Goal: Task Accomplishment & Management: Complete application form

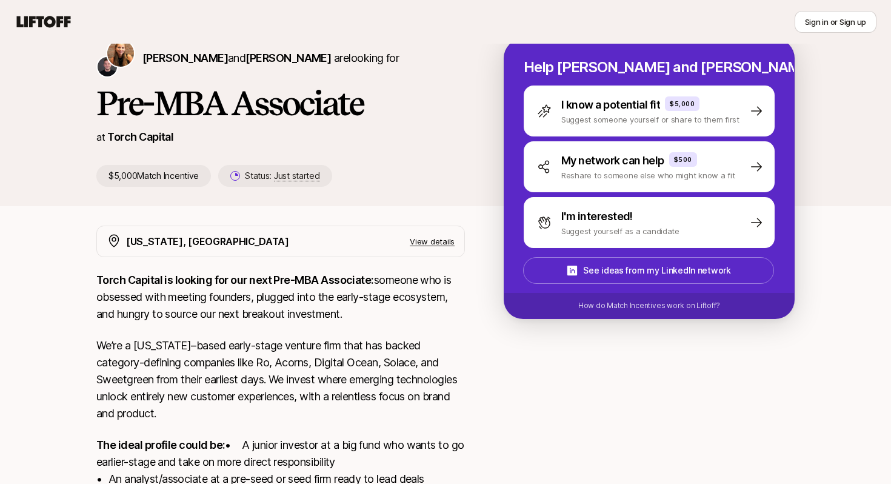
scroll to position [72, 0]
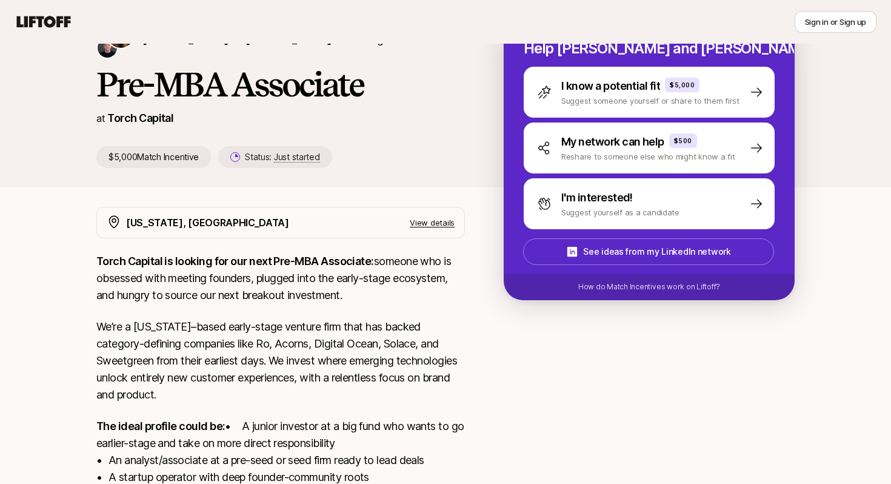
click at [450, 216] on p "View details" at bounding box center [432, 222] width 45 height 12
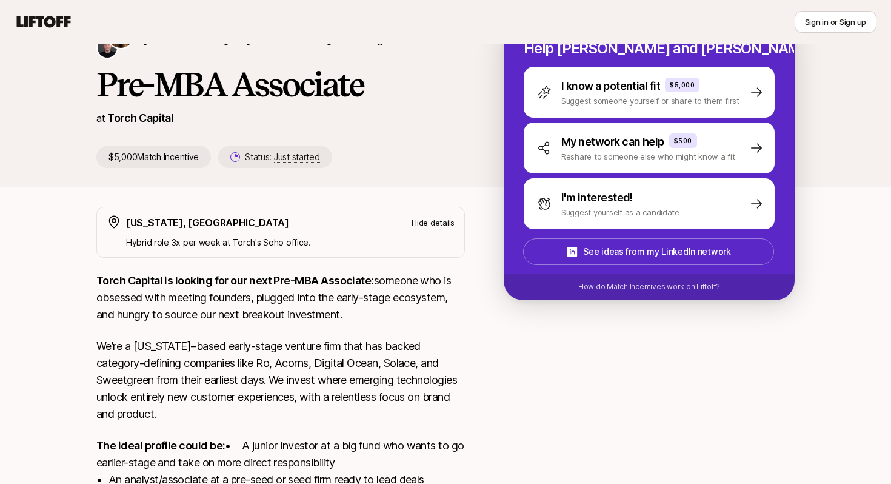
click at [450, 216] on p "Hide details" at bounding box center [433, 222] width 43 height 12
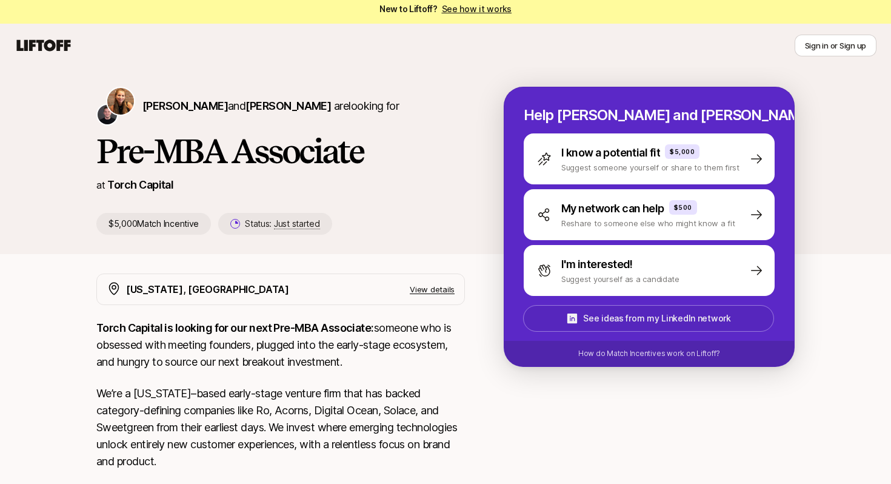
scroll to position [0, 0]
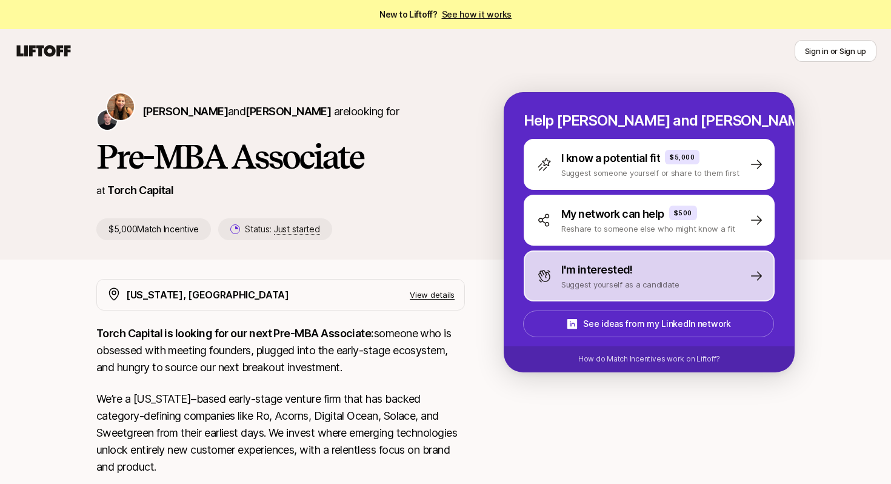
click at [658, 278] on p "Suggest yourself as a candidate" at bounding box center [620, 284] width 118 height 12
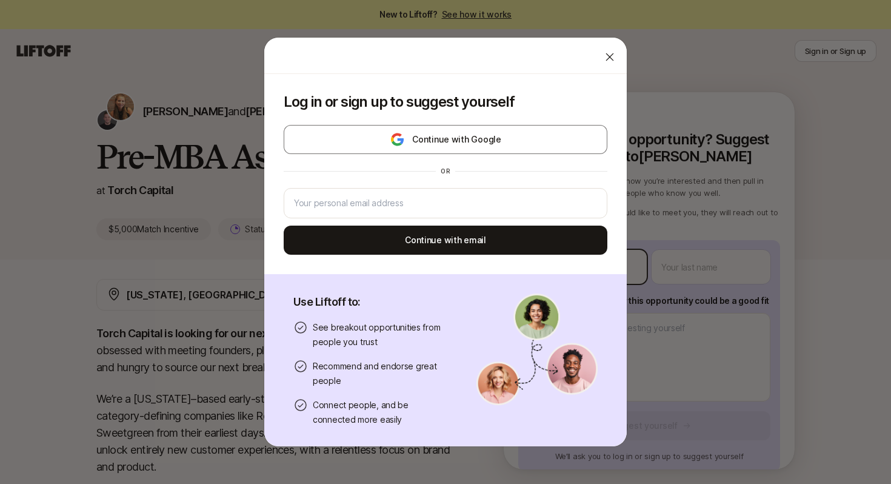
click at [614, 263] on body "New to Liftoff? See how it works Sign in or Sign up Sign in or Sign up [PERSON_…" at bounding box center [445, 242] width 891 height 484
click at [607, 58] on icon at bounding box center [610, 57] width 12 height 12
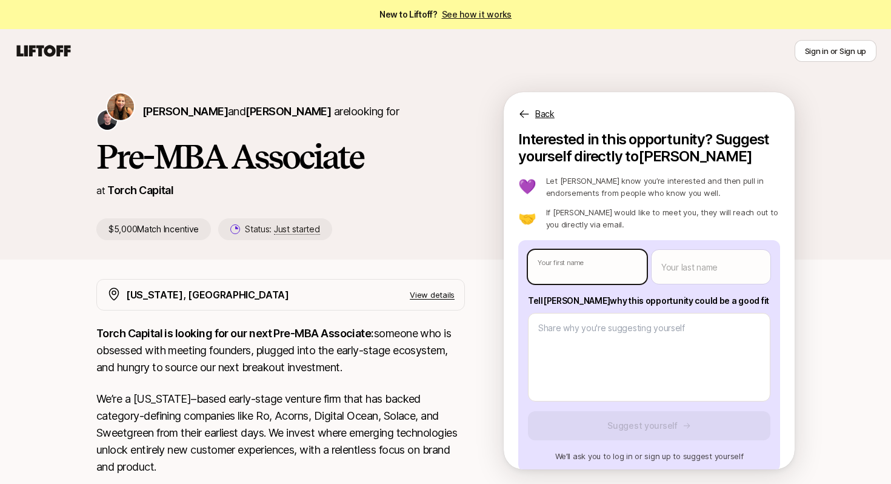
type textarea "x"
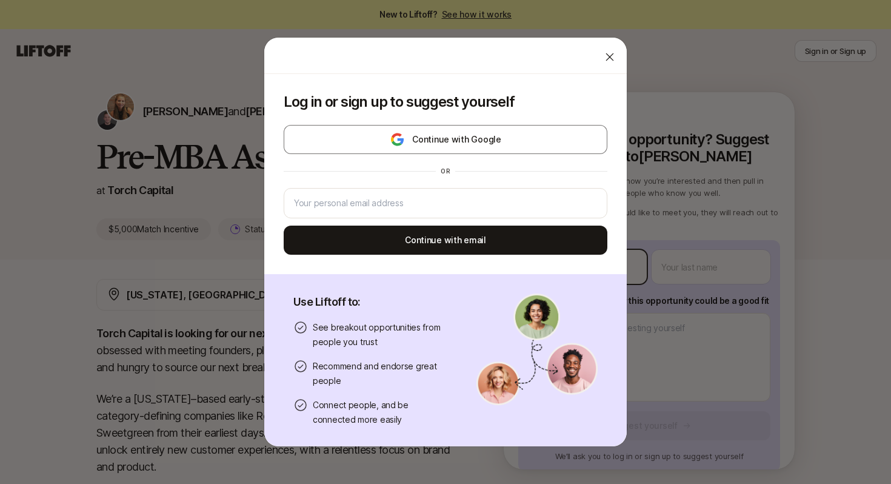
click at [617, 260] on body "New to Liftoff? See how it works Sign in or Sign up Sign in or Sign up [PERSON_…" at bounding box center [445, 242] width 891 height 484
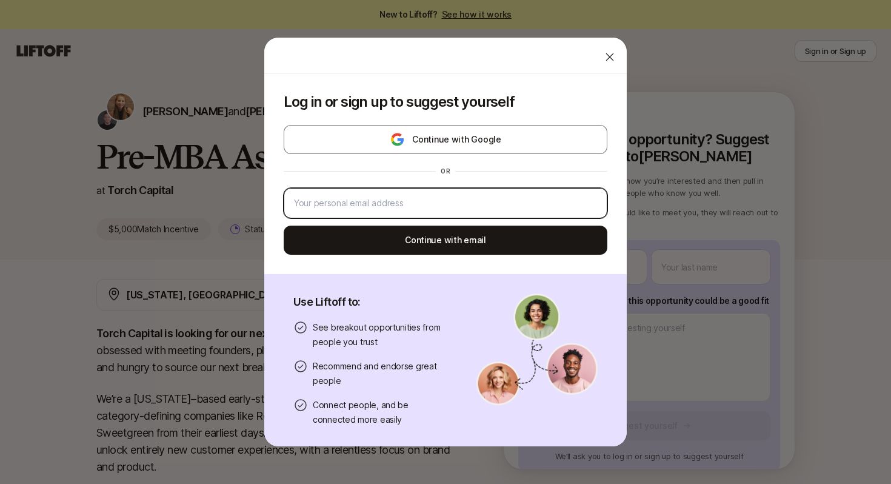
click at [555, 198] on input "email" at bounding box center [445, 203] width 303 height 15
type input "[EMAIL_ADDRESS][DOMAIN_NAME]"
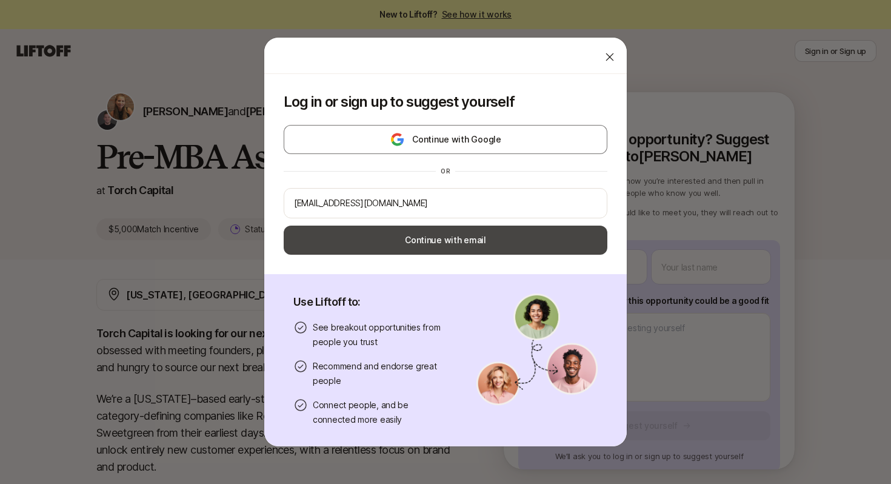
click at [468, 249] on button "Continue with email" at bounding box center [446, 240] width 324 height 29
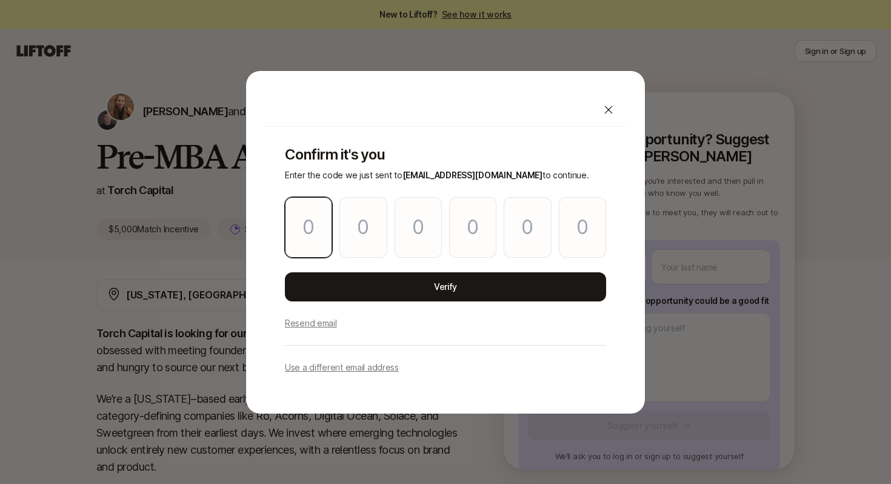
type input "4"
type input "0"
type input "7"
type input "2"
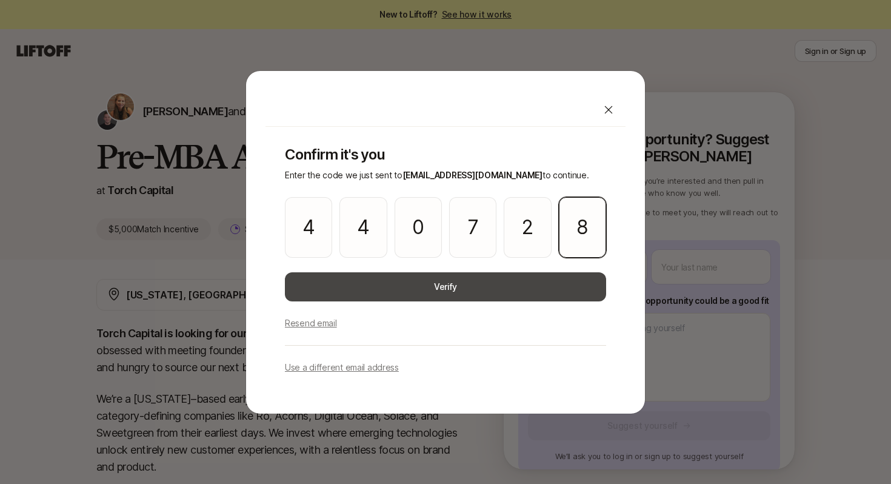
type input "8"
click at [569, 298] on button "Verify" at bounding box center [445, 286] width 321 height 29
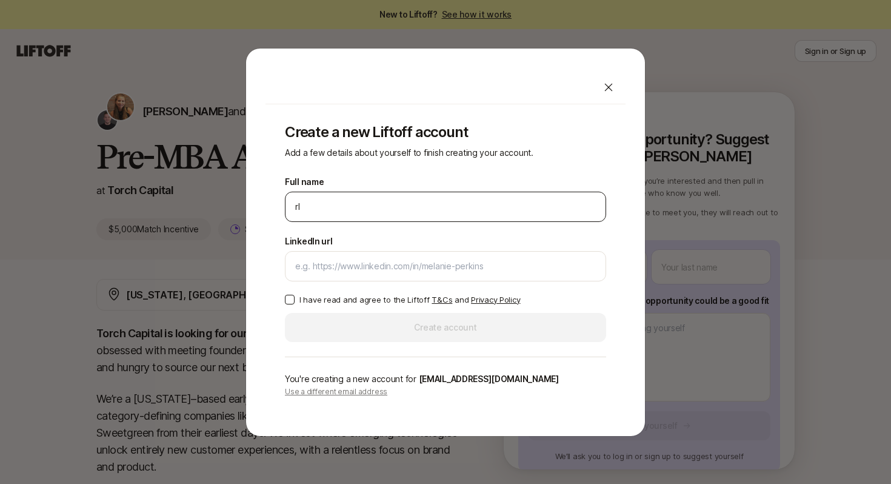
type input "r"
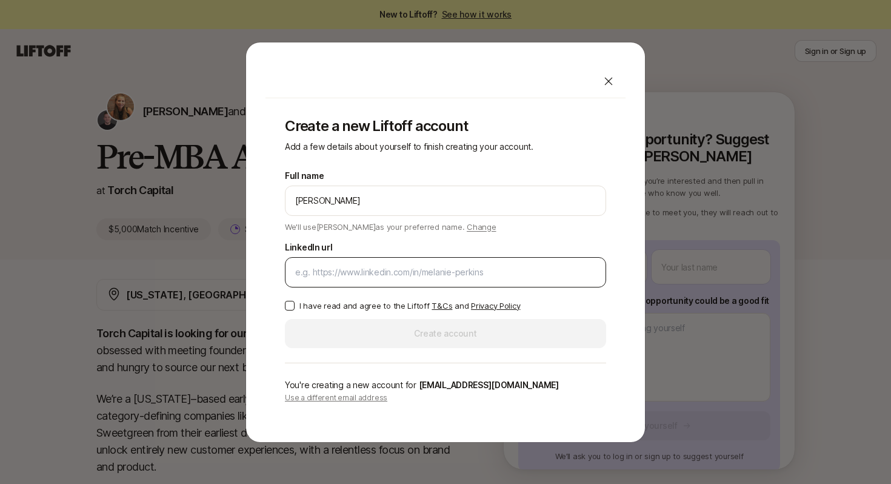
type input "[PERSON_NAME]"
click at [332, 267] on input "LinkedIn url" at bounding box center [445, 272] width 301 height 15
paste input "[DOMAIN_NAME][URL]"
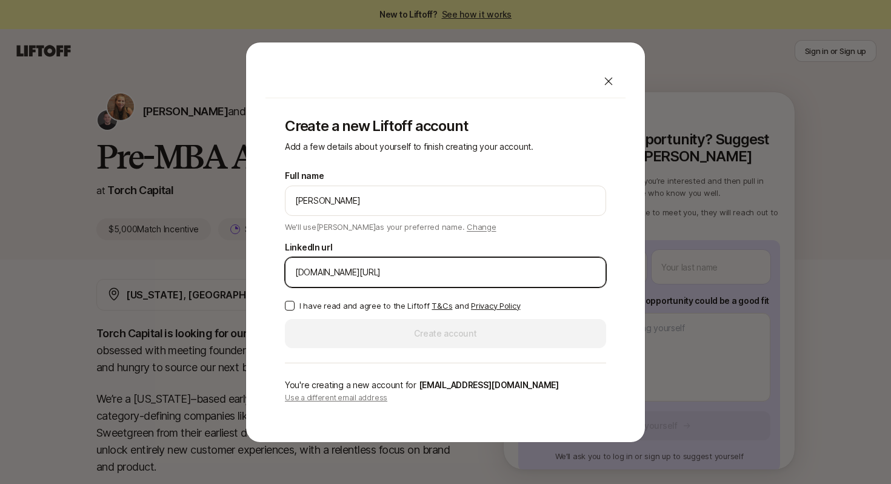
scroll to position [58, 0]
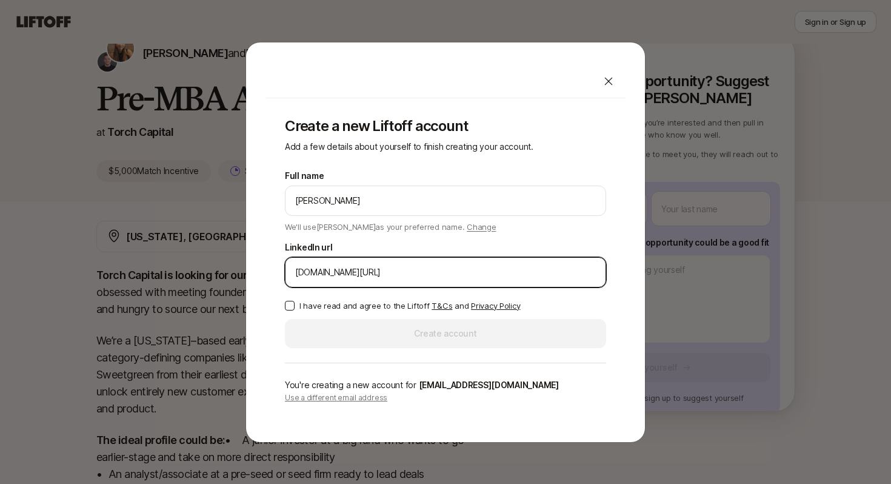
type input "[DOMAIN_NAME][URL]"
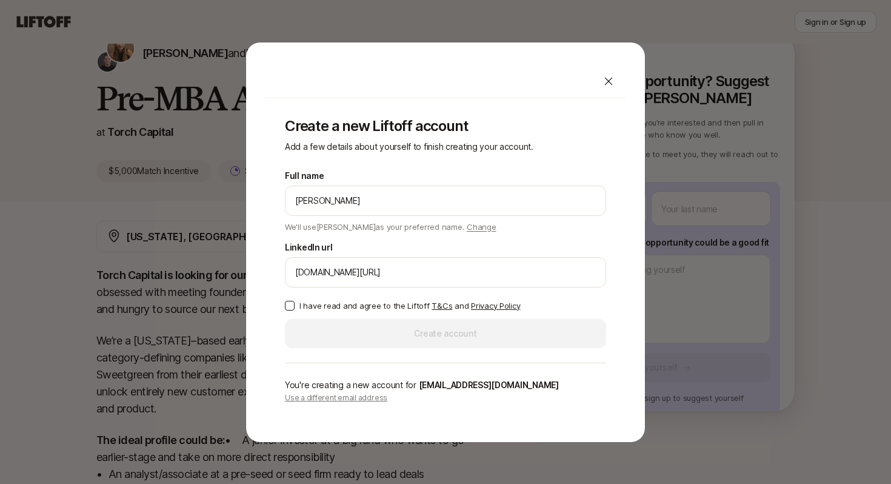
click at [290, 309] on button "I have read and agree to the Liftoff T&Cs and Privacy Policy" at bounding box center [290, 306] width 10 height 10
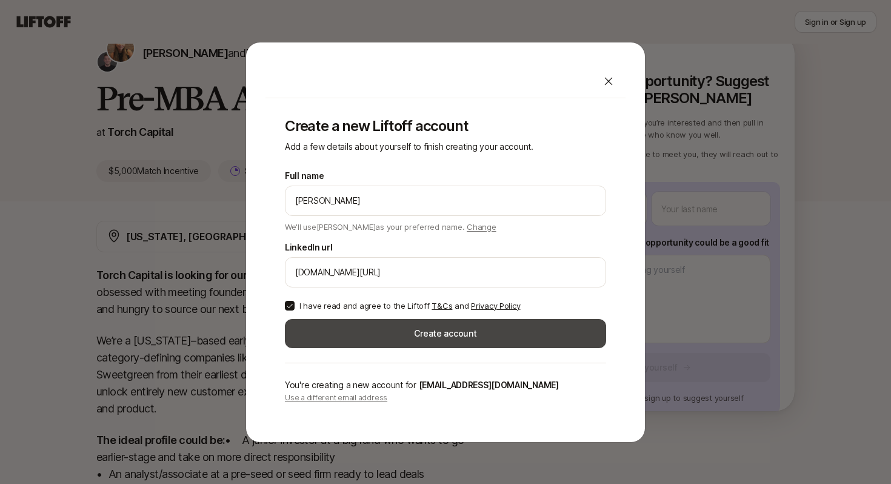
click at [509, 327] on button "Create account" at bounding box center [445, 333] width 321 height 29
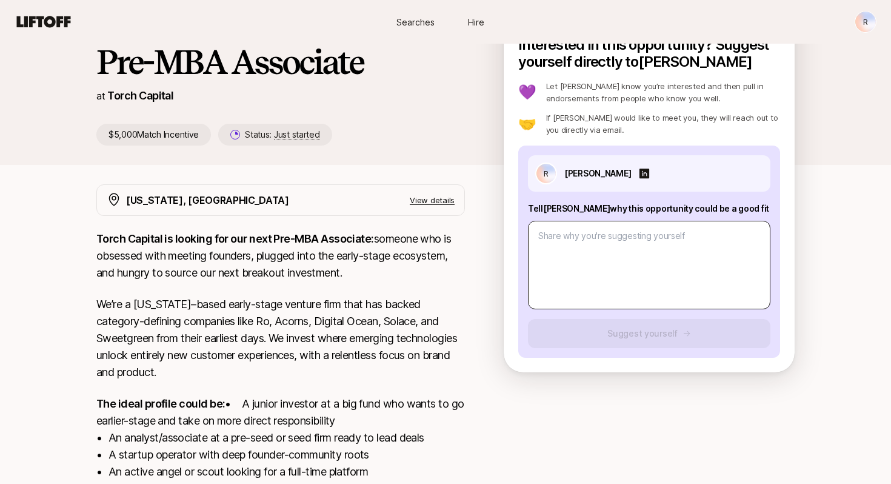
scroll to position [86, 0]
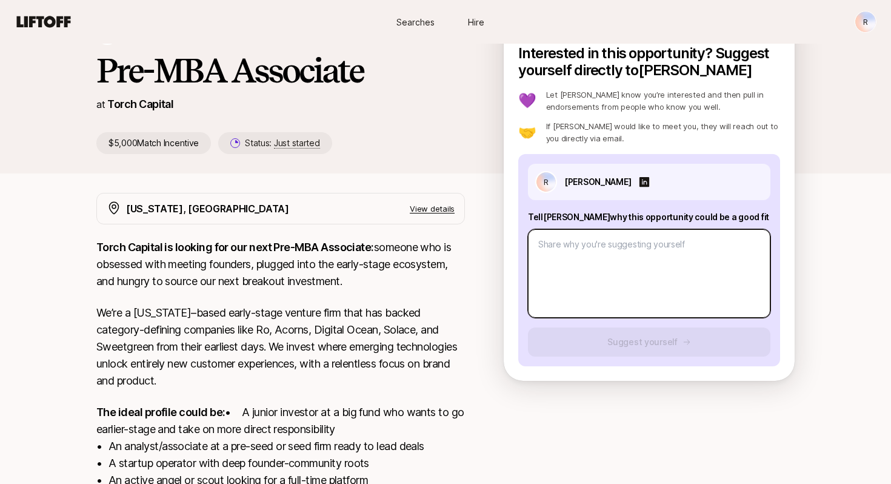
click at [649, 281] on textarea at bounding box center [649, 273] width 243 height 89
type textarea "x"
type textarea "I"
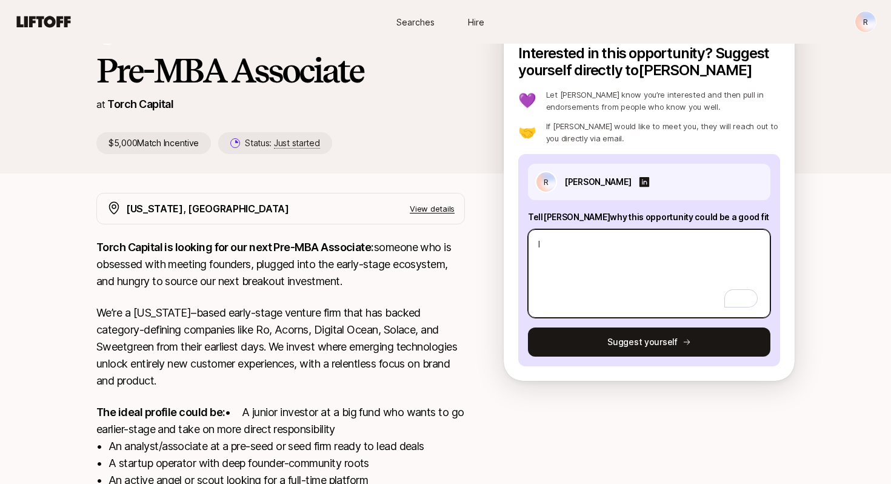
type textarea "x"
type textarea "I"
type textarea "x"
type textarea "I a"
type textarea "x"
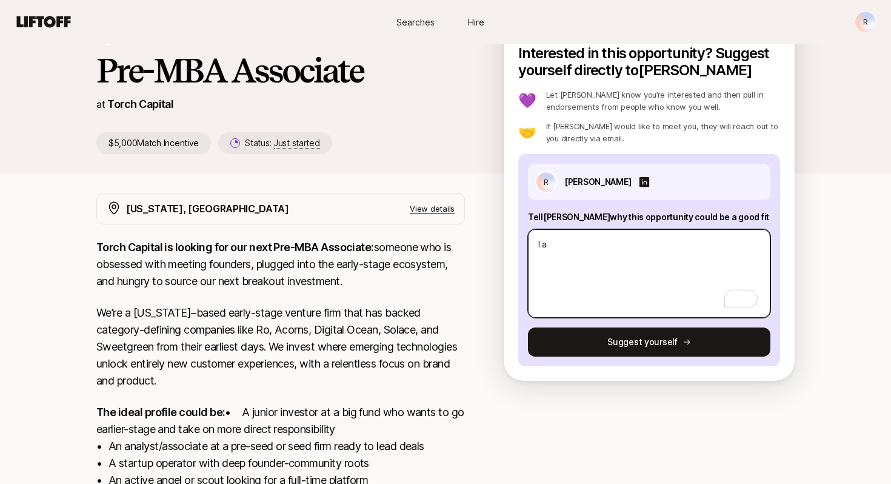
type textarea "I"
type textarea "x"
type textarea "I w"
type textarea "x"
type textarea "I wa"
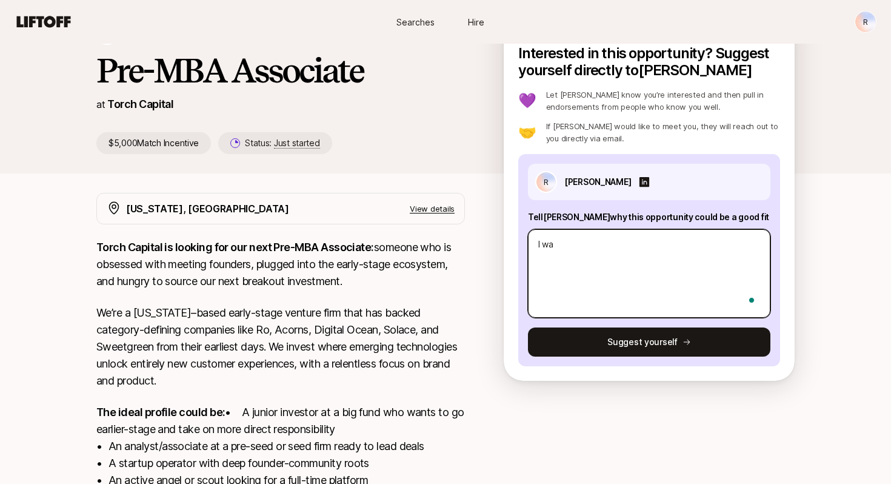
type textarea "x"
type textarea "I want"
type textarea "x"
type textarea "I want"
type textarea "x"
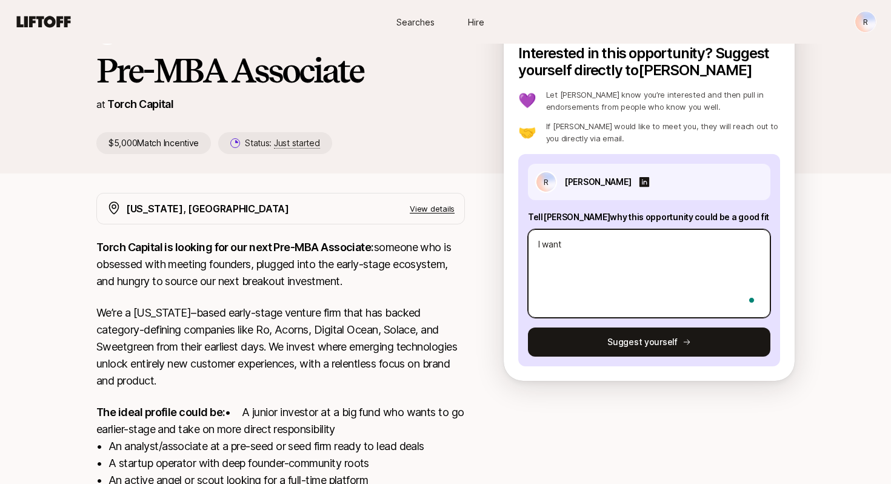
type textarea "I want t"
type textarea "x"
type textarea "I want to"
type textarea "x"
type textarea "I want to"
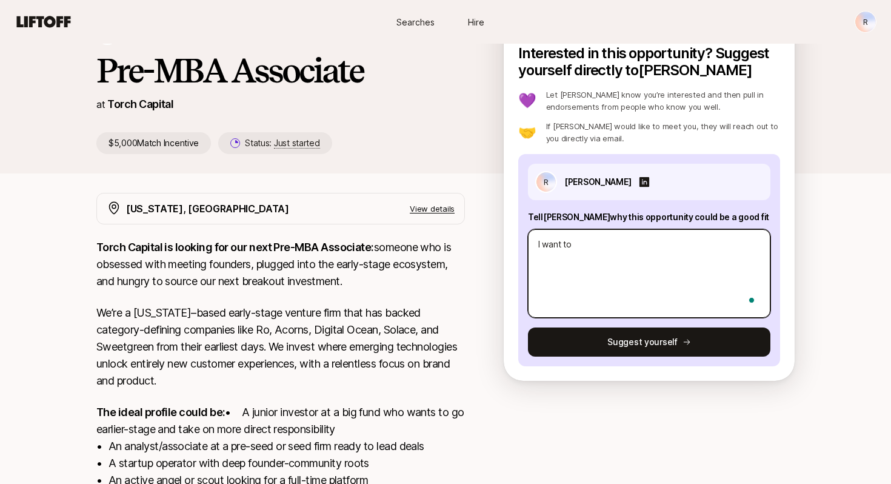
type textarea "x"
type textarea "I want to d"
type textarea "x"
type textarea "I want to do"
type textarea "x"
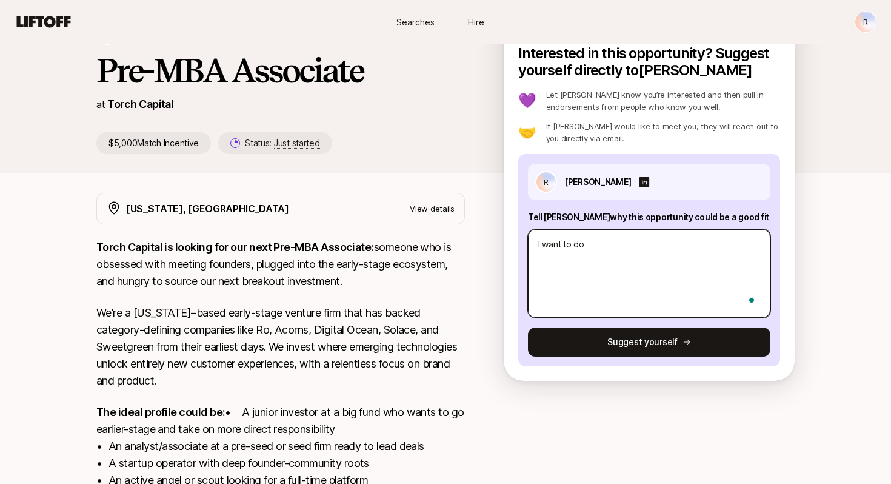
type textarea "I want to do"
type textarea "x"
type textarea "I want to do s"
type textarea "x"
type textarea "I want to do so"
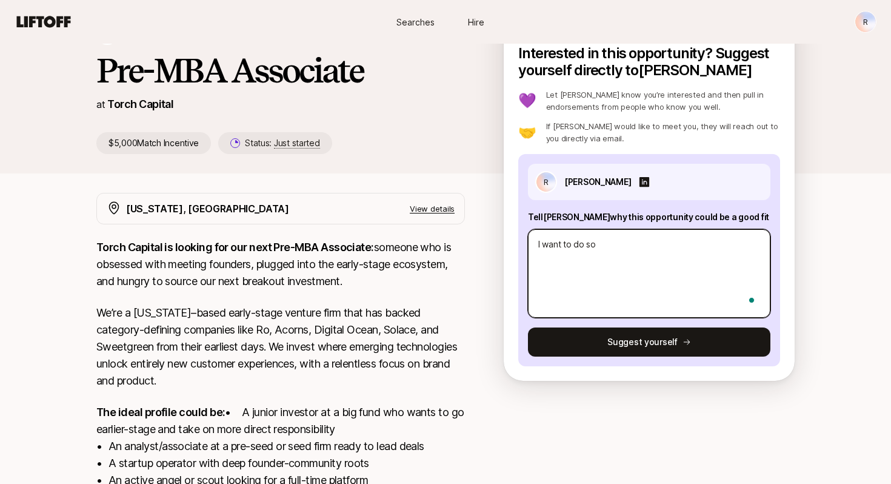
type textarea "x"
type textarea "I want to do som"
type textarea "x"
type textarea "I want to do some"
type textarea "x"
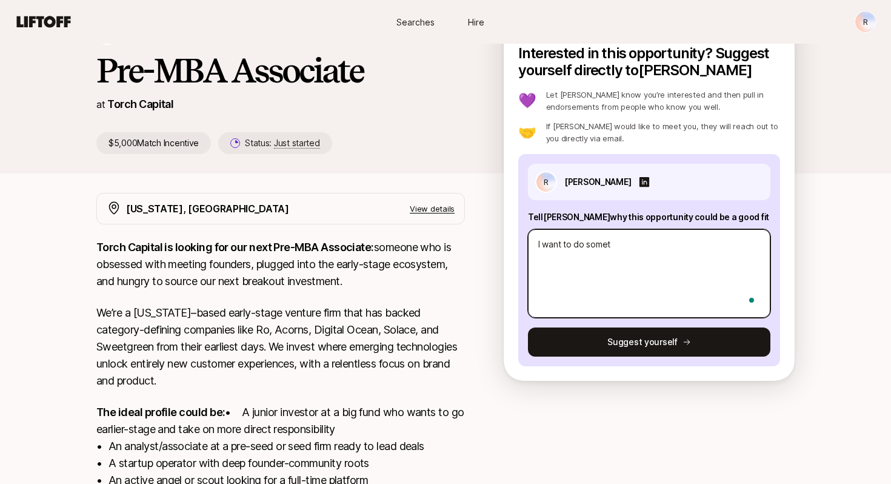
type textarea "I want to do someth"
type textarea "x"
type textarea "I want to do somethi"
type textarea "x"
type textarea "I want to do somethin"
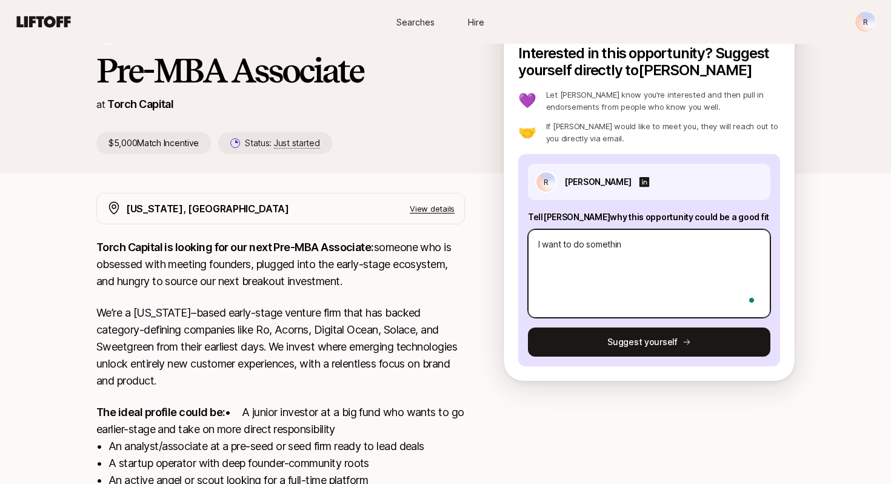
type textarea "x"
type textarea "I want to do something"
type textarea "x"
type textarea "I want to do something"
type textarea "x"
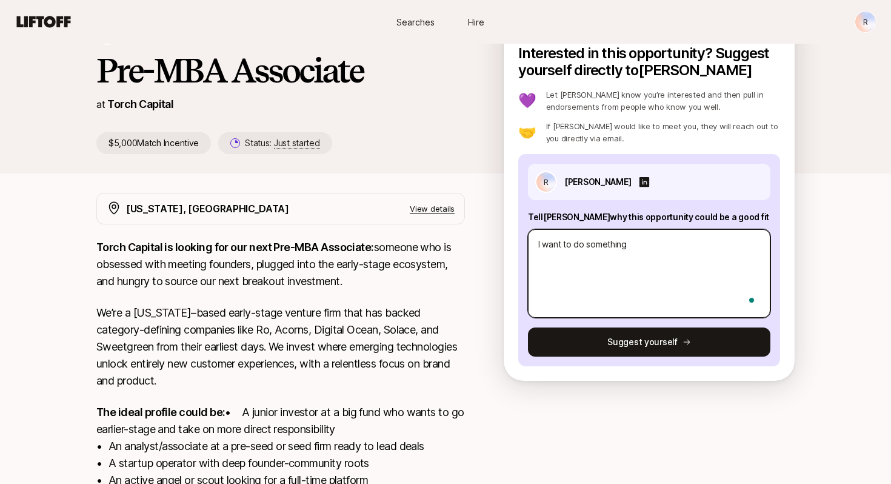
type textarea "I want to do something m"
type textarea "x"
type textarea "I want to do something me"
type textarea "x"
type textarea "I want to do something mea"
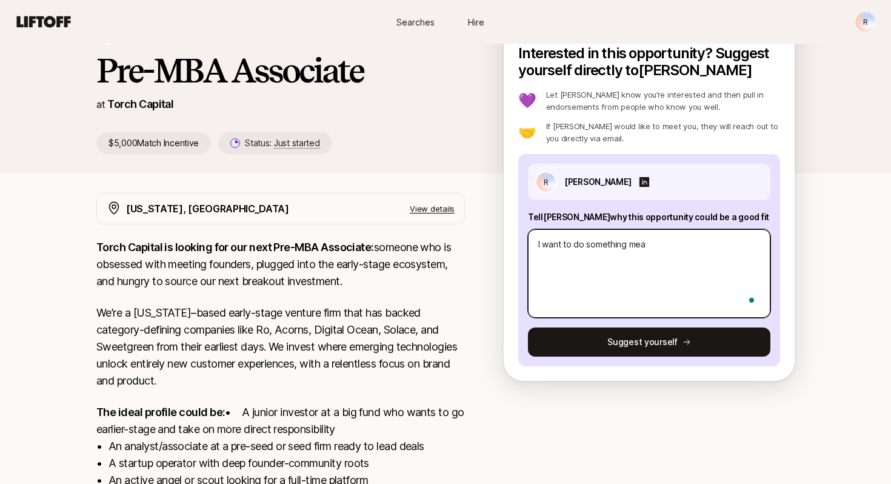
type textarea "x"
type textarea "I want to do something mean"
type textarea "x"
type textarea "I want to do something meani"
type textarea "x"
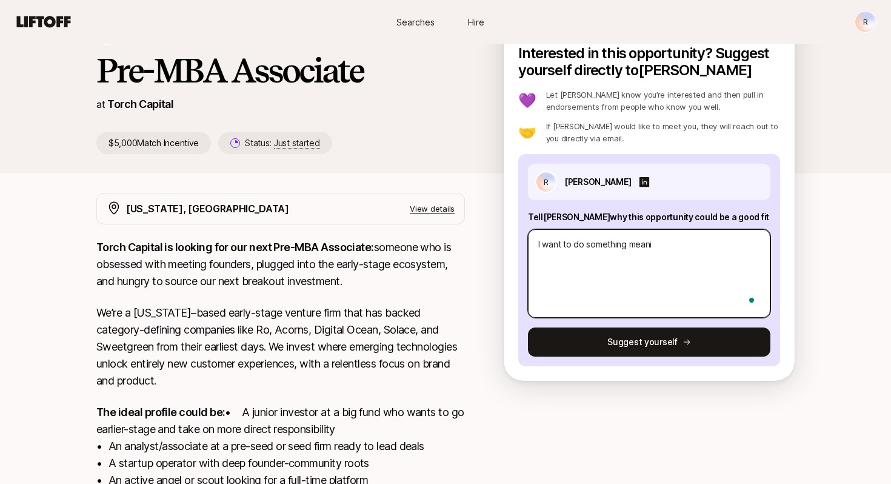
type textarea "I want to do something meanin"
type textarea "x"
type textarea "I want to do something meaning"
type textarea "x"
type textarea "I want to do something meaningf"
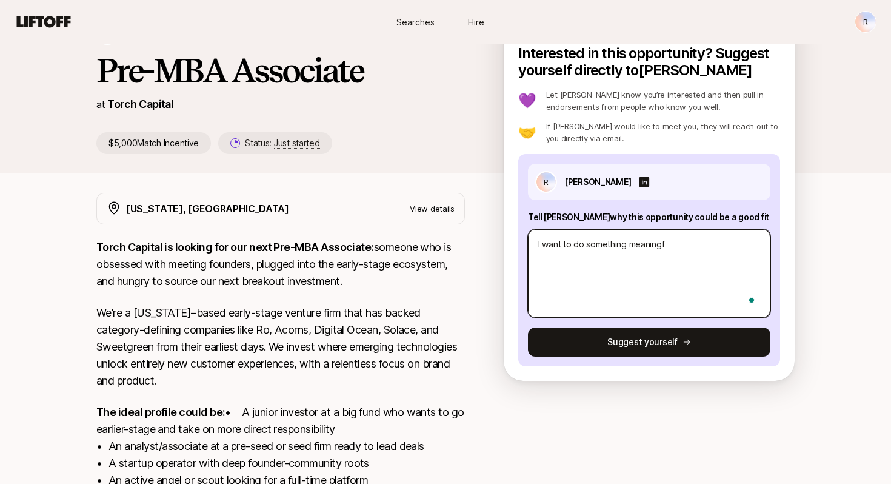
type textarea "x"
type textarea "I want to do something meaningfu"
type textarea "x"
type textarea "I want to do something meaningful"
type textarea "x"
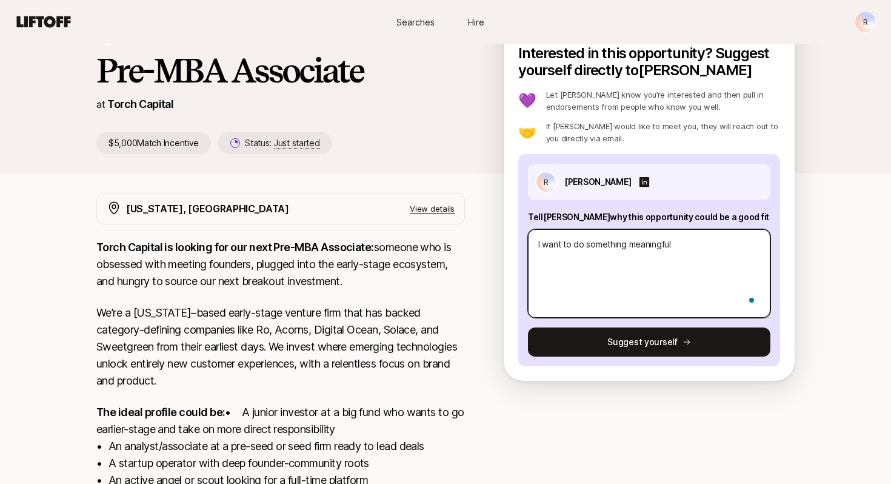
type textarea "I want to do something meaningful"
type textarea "x"
type textarea "I want to do something meaningful a"
type textarea "x"
type textarea "I want to do something meaningful an"
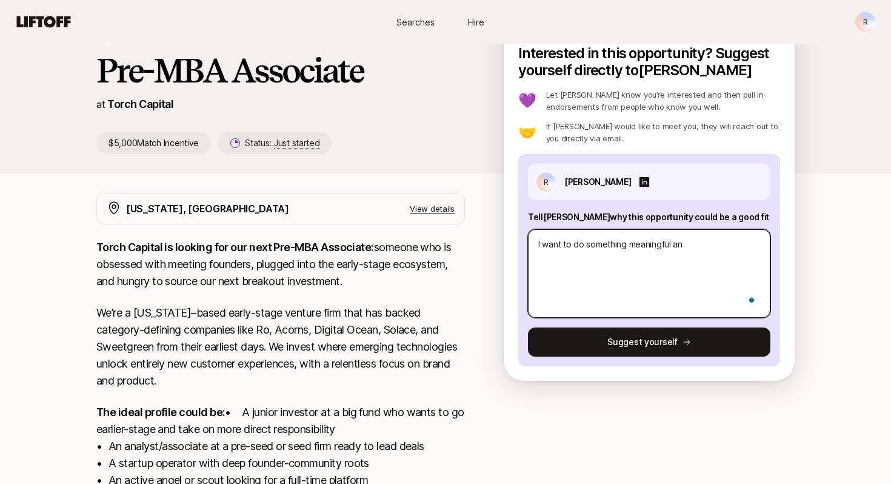
type textarea "x"
type textarea "I want to do something meaningful and"
type textarea "x"
type textarea "I want to do something meaningful and"
type textarea "x"
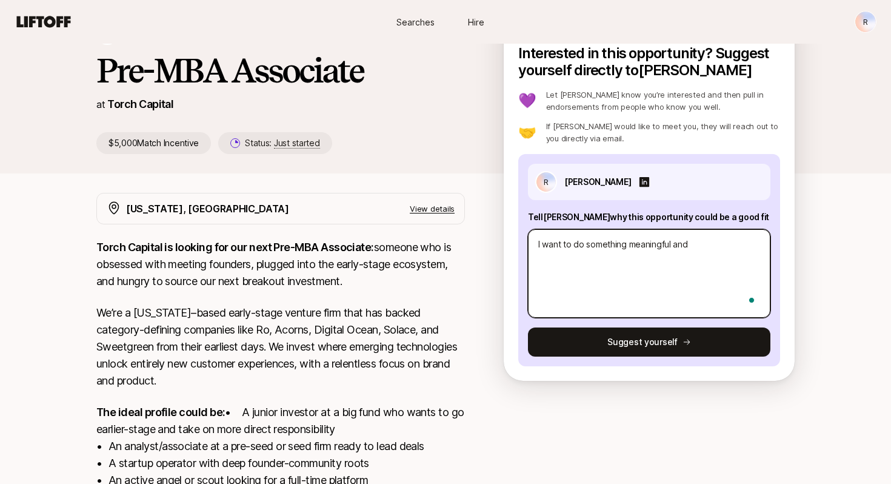
type textarea "I want to do something meaningful and j"
type textarea "x"
type textarea "I want to do something meaningful and ju"
type textarea "x"
type textarea "I want to do something meaningful and jus"
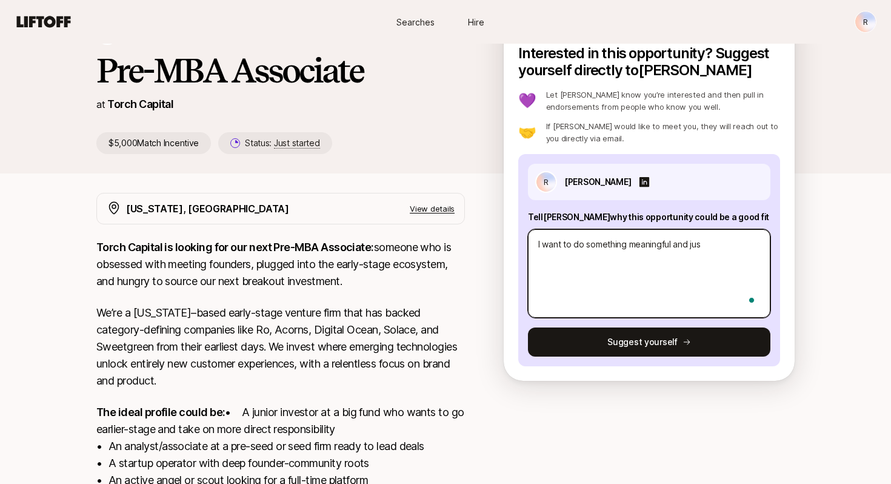
type textarea "x"
type textarea "I want to do something meaningful and just"
type textarea "x"
type textarea "I want to do something meaningful and just"
type textarea "x"
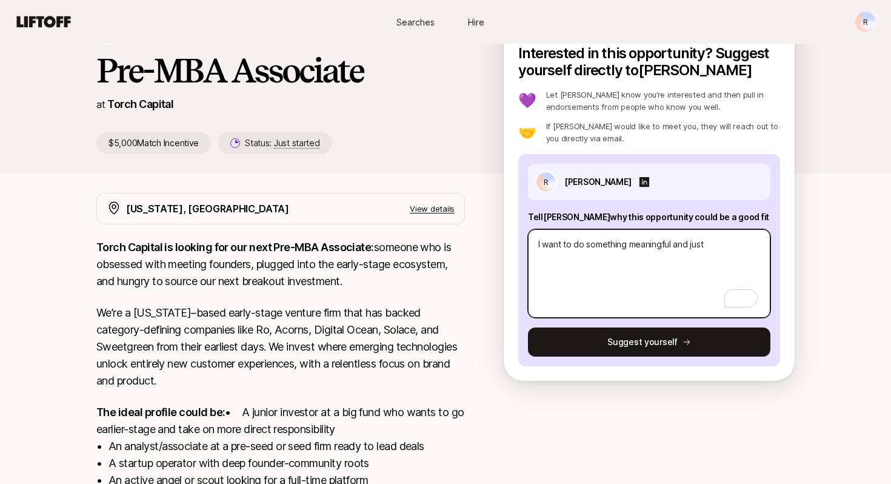
type textarea "I want to do something meaningful and just b"
type textarea "x"
type textarea "I want to do something meaningful and just be"
type textarea "x"
type textarea "I want to do something meaningful and just be"
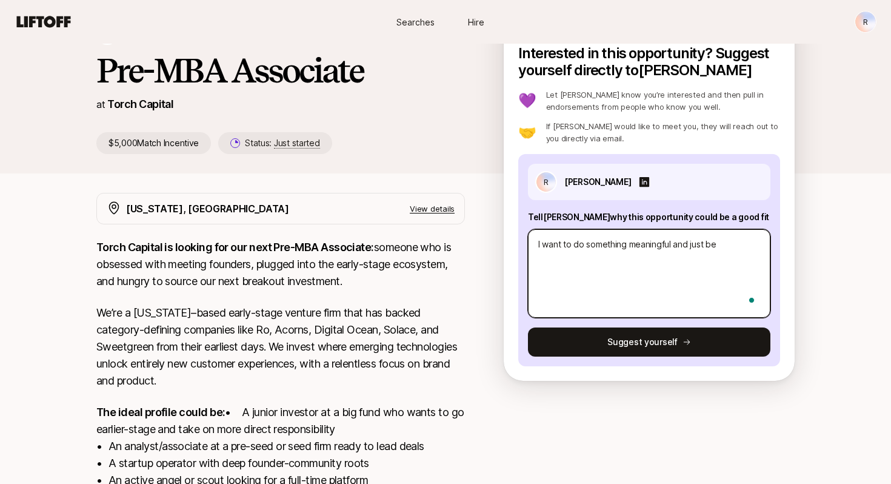
type textarea "x"
type textarea "I want to do something meaningful and just be c"
type textarea "x"
type textarea "I want to do something meaningful and just be co"
type textarea "x"
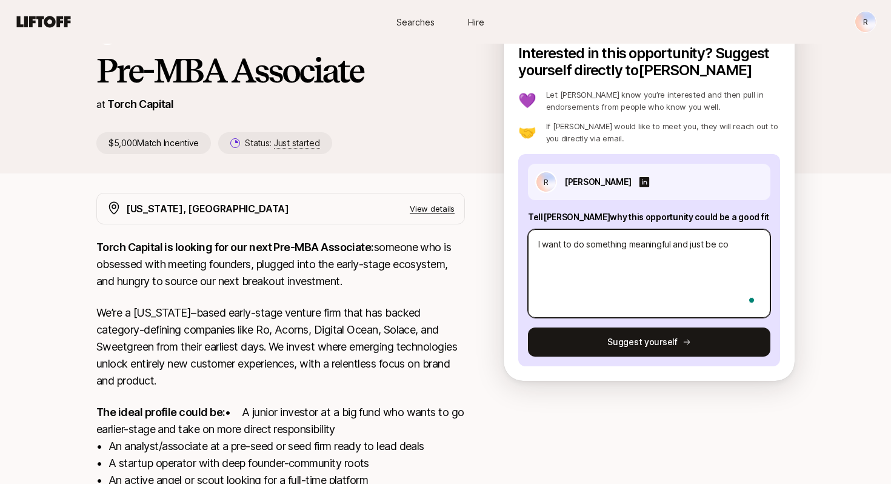
type textarea "I want to do something meaningful and just be con"
type textarea "x"
type textarea "I want to do something meaningful and just be cons"
type textarea "x"
type textarea "I want to do something meaningful and just be consi"
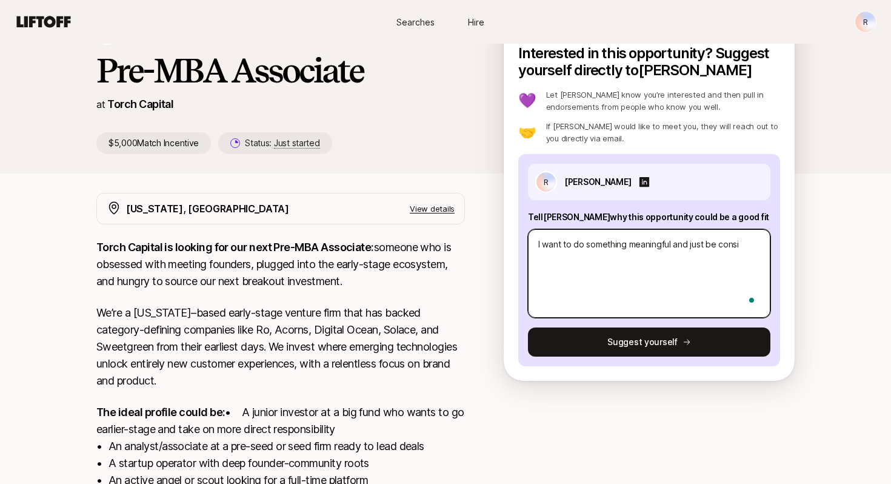
type textarea "x"
type textarea "I want to do something meaningful and just be consid"
type textarea "x"
type textarea "I want to do something meaningful and just be conside"
type textarea "x"
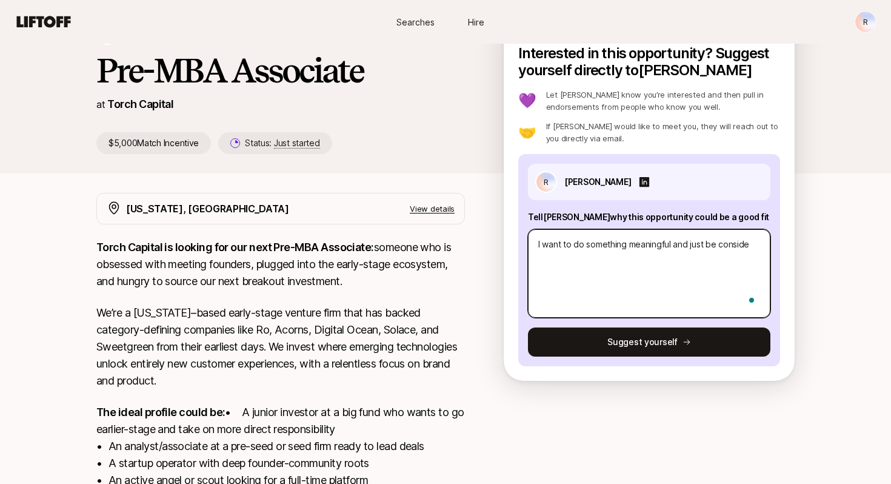
type textarea "I want to do something meaningful and just be consider"
type textarea "x"
type textarea "I want to do something meaningful and just be considere"
type textarea "x"
type textarea "I want to do something meaningful and just be considered"
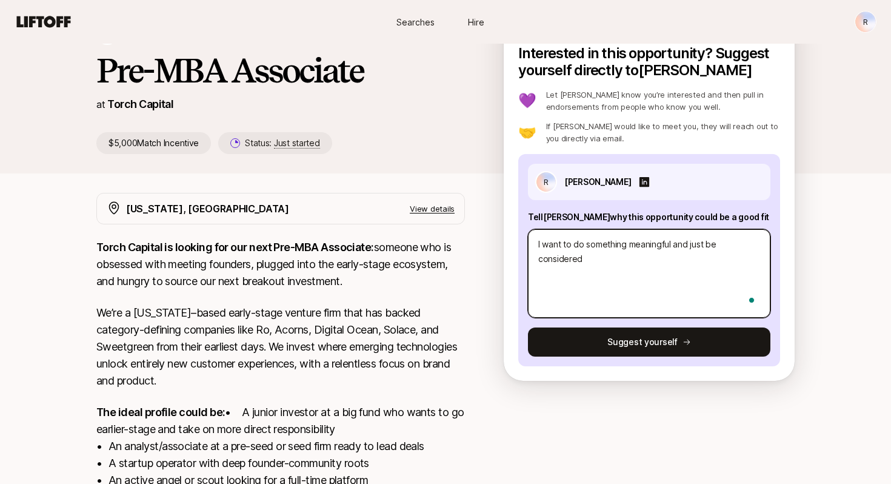
type textarea "x"
type textarea "I want to do something meaningful and just be considered"
type textarea "x"
type textarea "I want to do something meaningful and just be considered f"
type textarea "x"
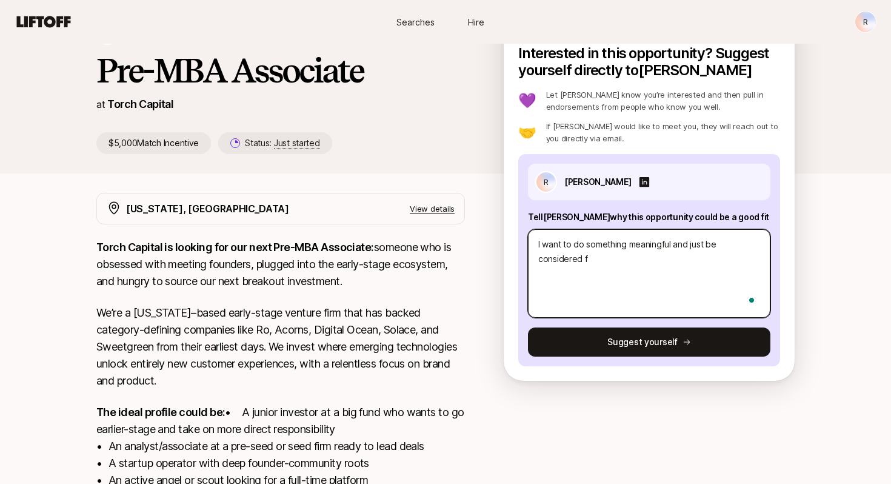
type textarea "I want to do something meaningful and just be considered fo"
type textarea "x"
type textarea "I want to do something meaningful and just be considered for"
type textarea "x"
type textarea "I want to do something meaningful and just be considered for"
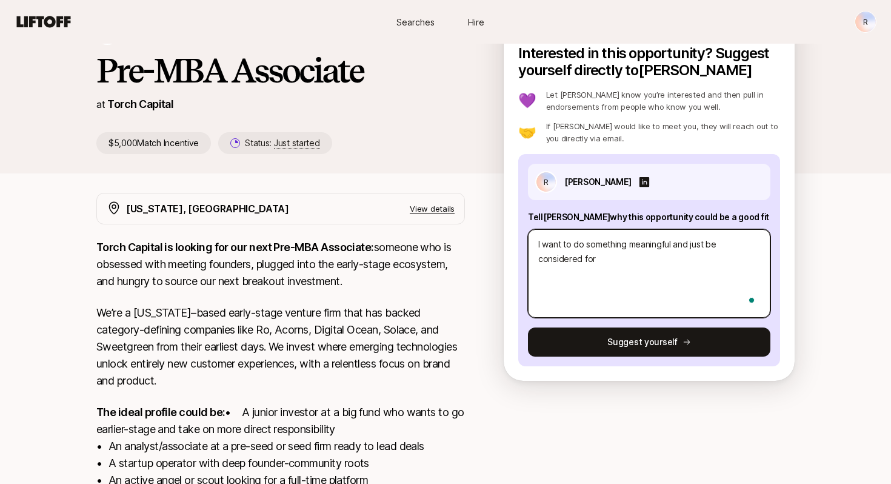
type textarea "x"
type textarea "I want to do something meaningful and just be considered for t"
type textarea "x"
type textarea "I want to do something meaningful and just be considered for th"
type textarea "x"
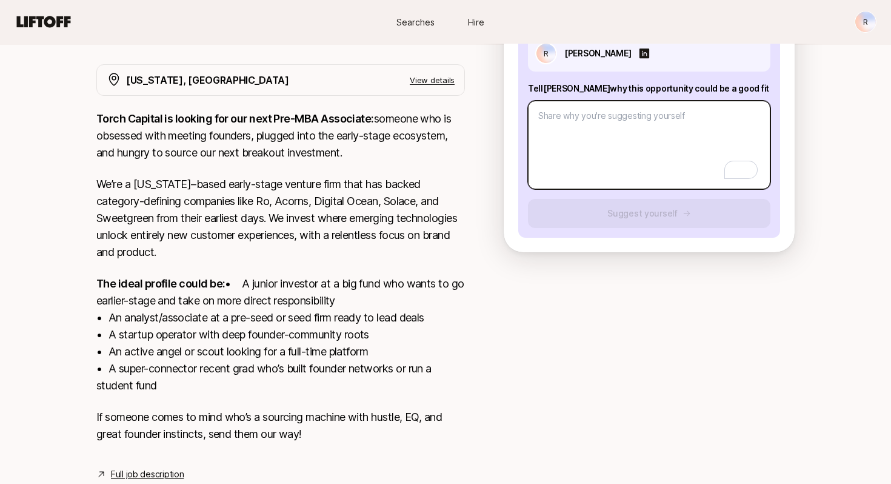
scroll to position [230, 0]
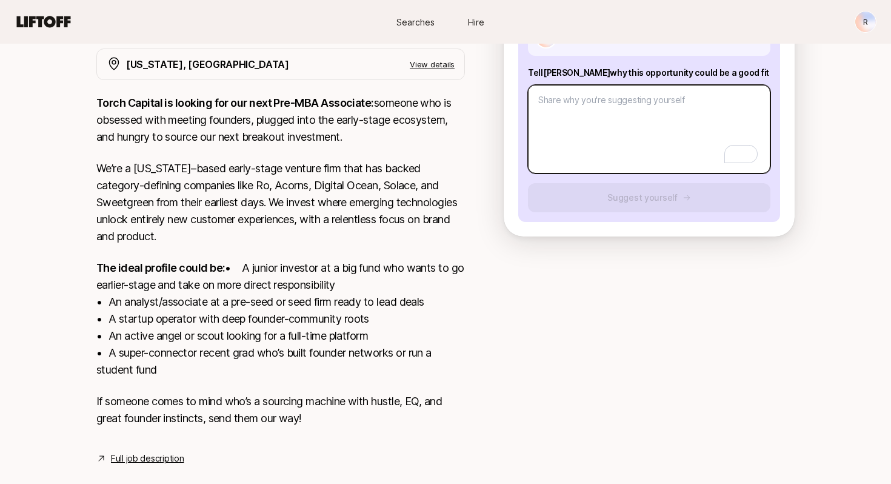
click at [555, 122] on textarea "To enrich screen reader interactions, please activate Accessibility in Grammarl…" at bounding box center [649, 129] width 243 height 89
type textarea "x"
type textarea "I"
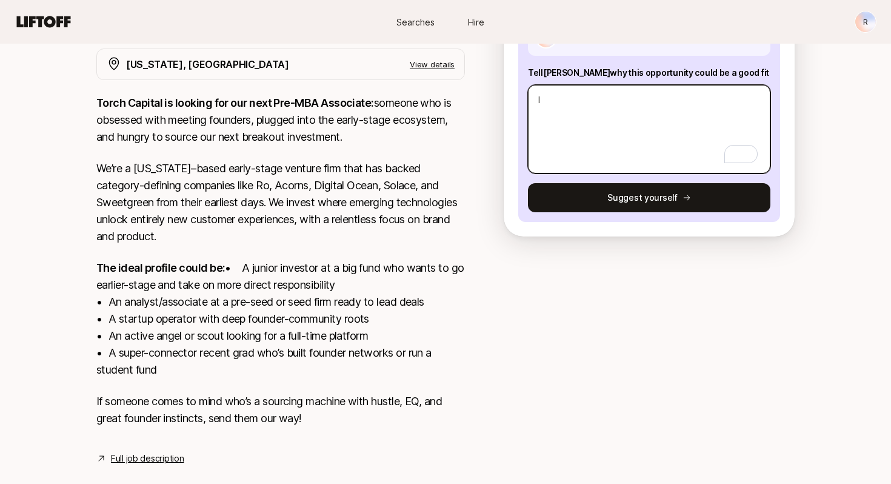
type textarea "x"
type textarea "I"
type textarea "x"
type textarea "I d"
type textarea "x"
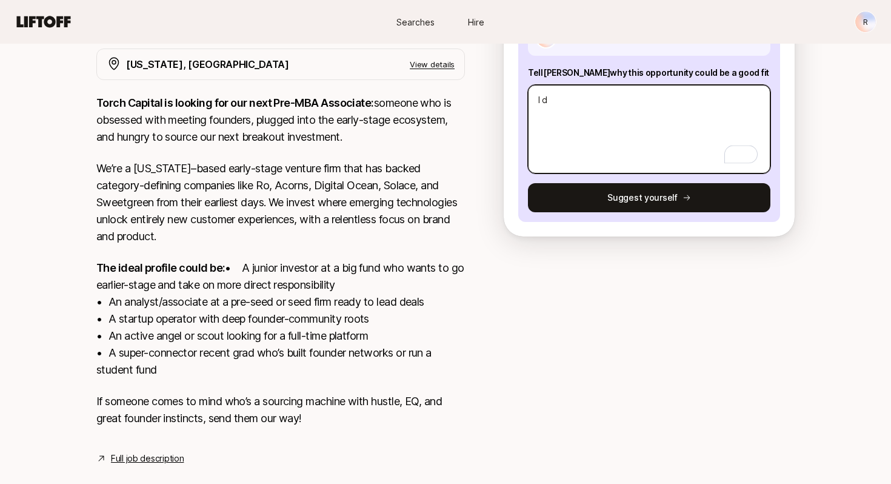
type textarea "I do"
type textarea "x"
type textarea "I do"
type textarea "x"
type textarea "I do n"
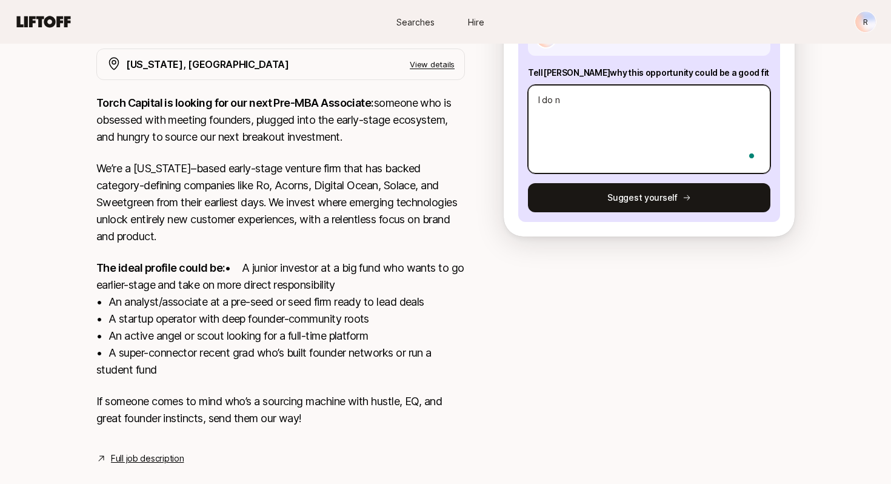
type textarea "x"
type textarea "I do no"
type textarea "x"
type textarea "I do not"
type textarea "x"
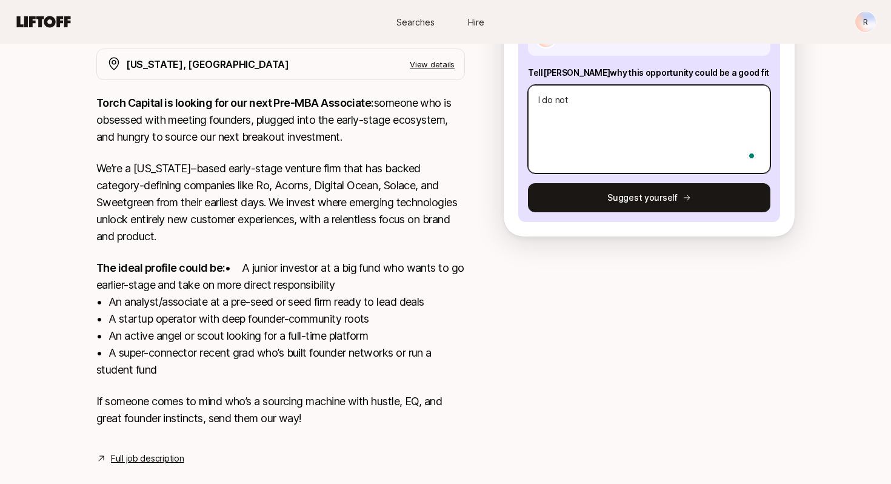
type textarea "I do not"
type textarea "x"
type textarea "I do not ma"
type textarea "x"
type textarea "I do not mat"
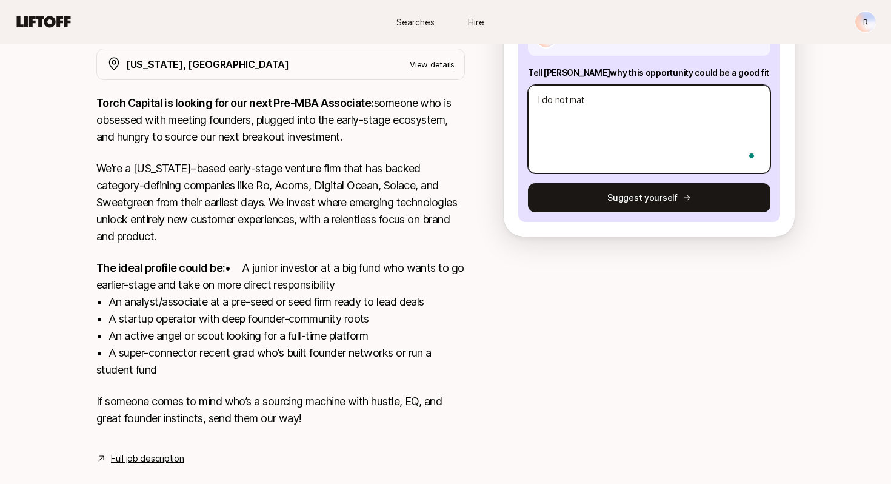
type textarea "x"
type textarea "I do not matc"
type textarea "x"
type textarea "I do not match"
type textarea "x"
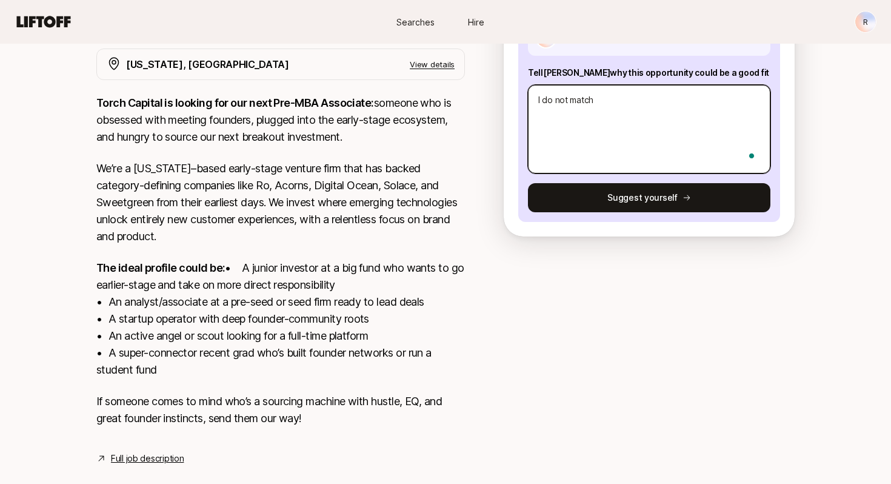
type textarea "I do not match"
type textarea "x"
type textarea "I do not match a"
type textarea "x"
type textarea "I do not match an"
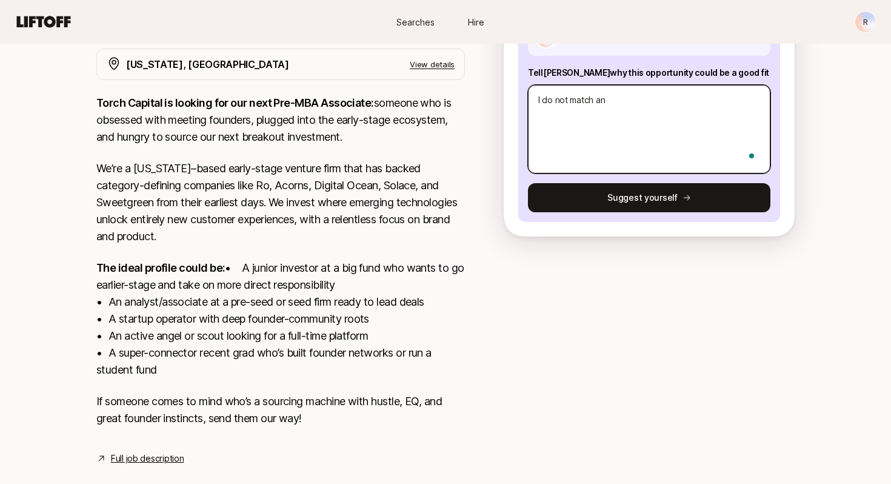
type textarea "x"
type textarea "I do not match any"
type textarea "x"
type textarea "I do not match any"
type textarea "x"
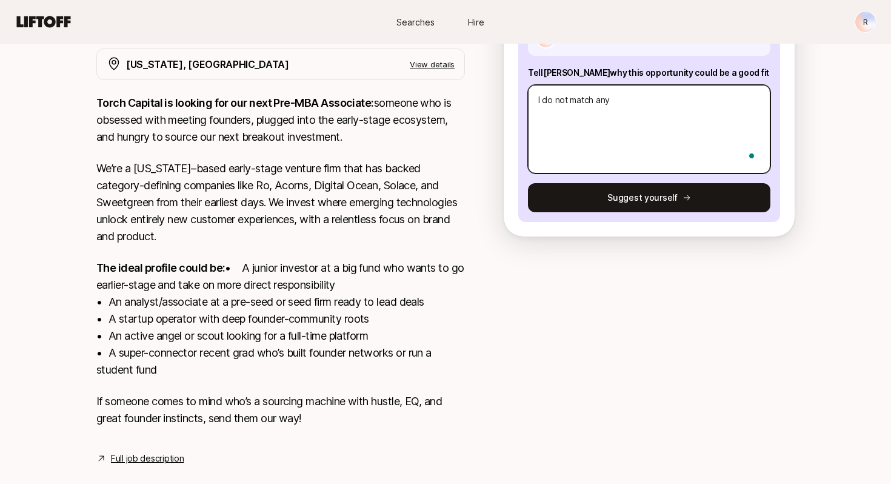
type textarea "I do not match any o"
type textarea "x"
type textarea "I do not match any of"
type textarea "x"
type textarea "I do not match any of"
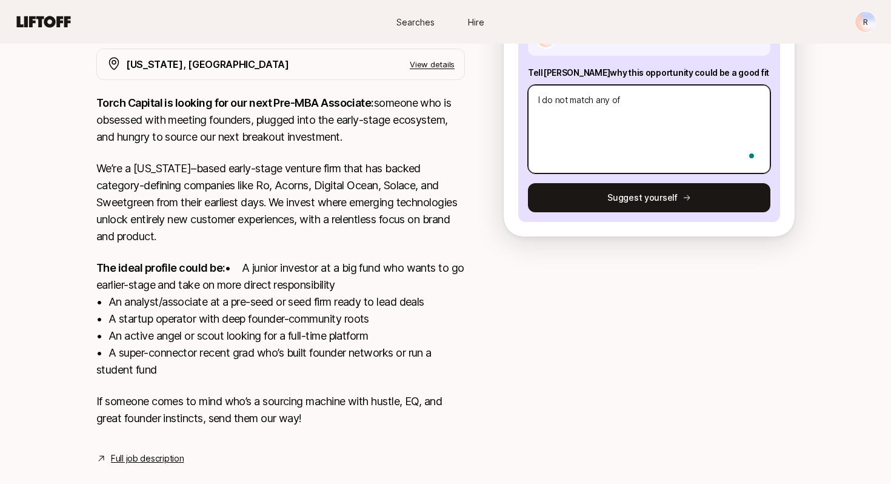
type textarea "x"
type textarea "I do not match any of y"
type textarea "x"
type textarea "I do not match any of yo"
type textarea "x"
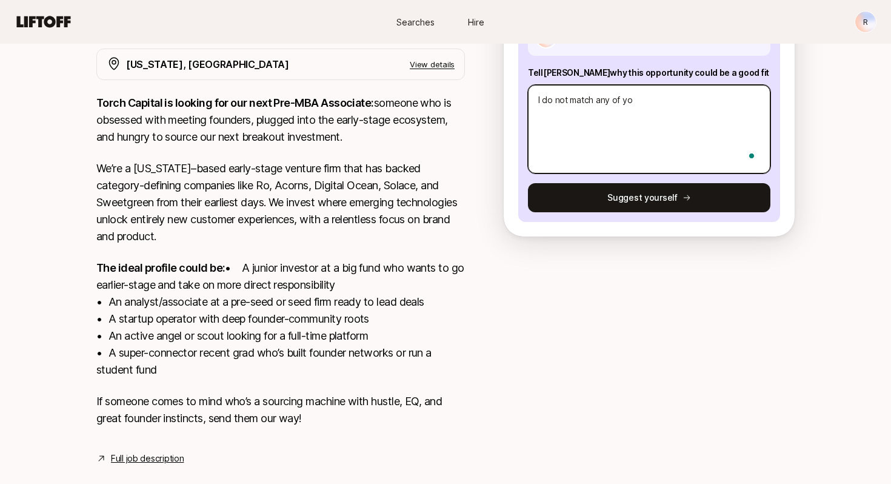
type textarea "I do not match any of you"
type textarea "x"
type textarea "I do not match any of your"
type textarea "x"
type textarea "I do not match any of your"
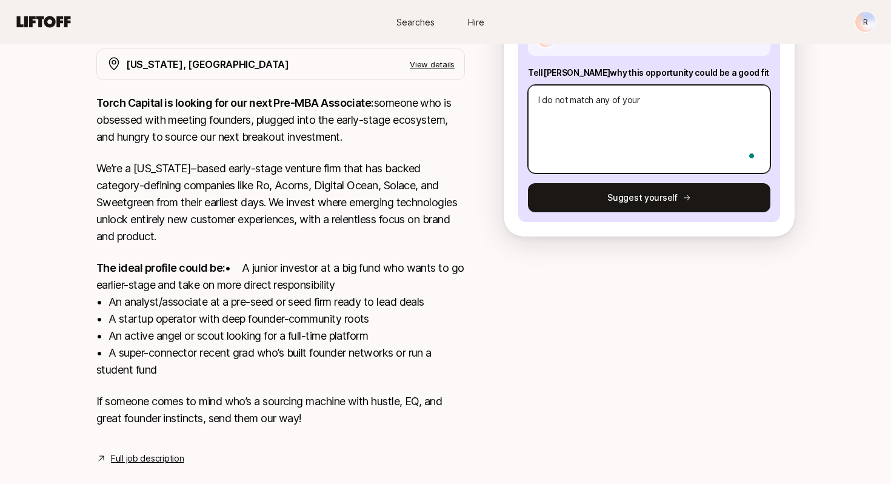
type textarea "x"
type textarea "I do not match any of your id"
type textarea "x"
type textarea "I do not match any of your ide"
type textarea "x"
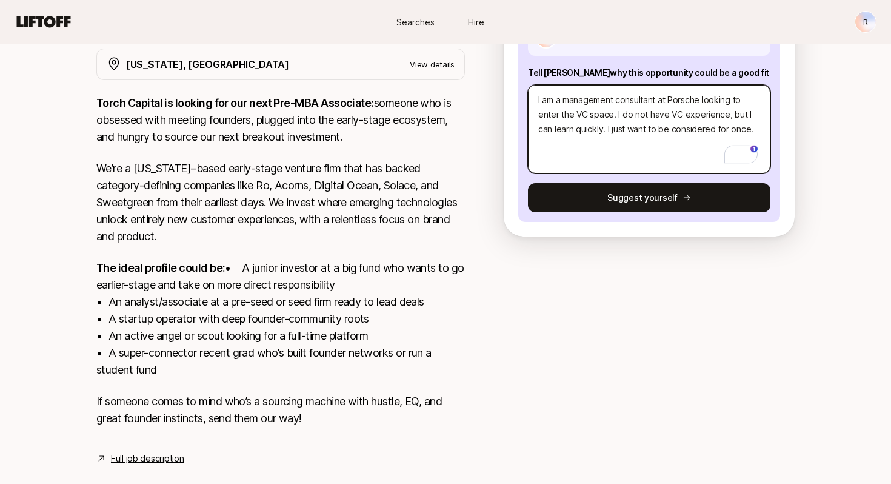
drag, startPoint x: 754, startPoint y: 130, endPoint x: 612, endPoint y: 135, distance: 142.5
click at [612, 135] on textarea "I am a management consultant at Porsche looking to enter the VC space. I do not…" at bounding box center [649, 129] width 243 height 89
drag, startPoint x: 620, startPoint y: 150, endPoint x: 607, endPoint y: 126, distance: 26.9
click at [607, 126] on textarea "I am a management consultant at Porsche looking to enter the VC space. I do not…" at bounding box center [649, 129] width 243 height 89
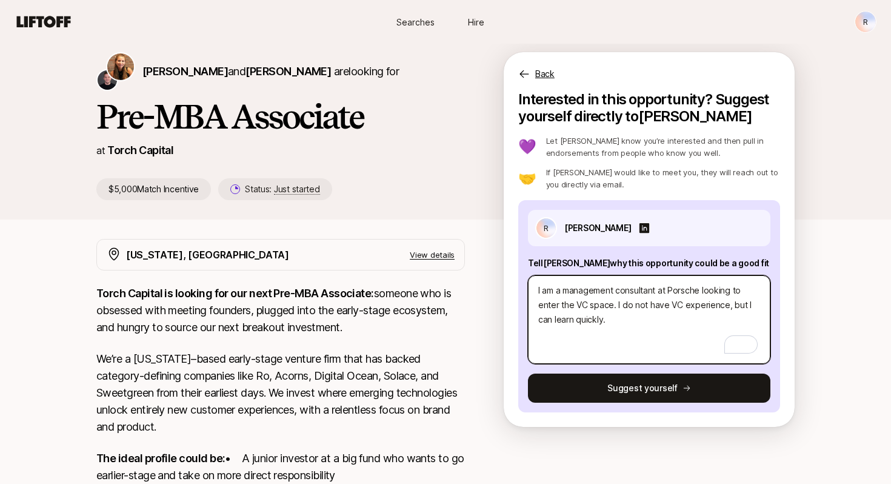
scroll to position [0, 0]
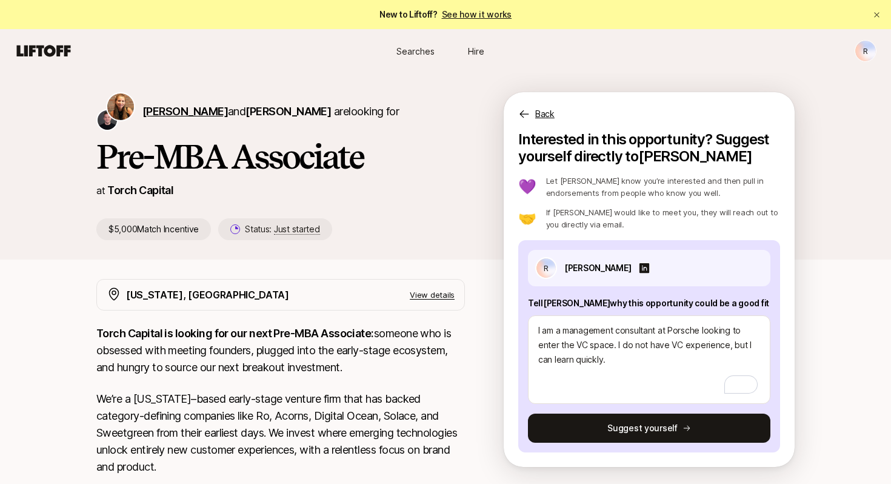
click at [150, 112] on span "[PERSON_NAME]" at bounding box center [184, 111] width 85 height 13
click at [269, 115] on span "[PERSON_NAME]" at bounding box center [288, 111] width 85 height 13
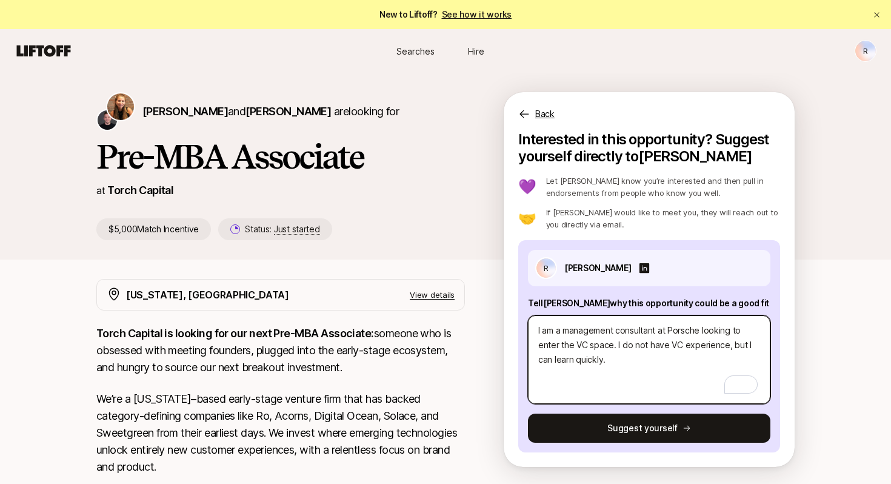
click at [648, 355] on textarea "I am a management consultant at Porsche looking to enter the VC space. I do not…" at bounding box center [649, 359] width 243 height 89
paste textarea "know my background isn’t the typical VC path, but I think it actually lines up …"
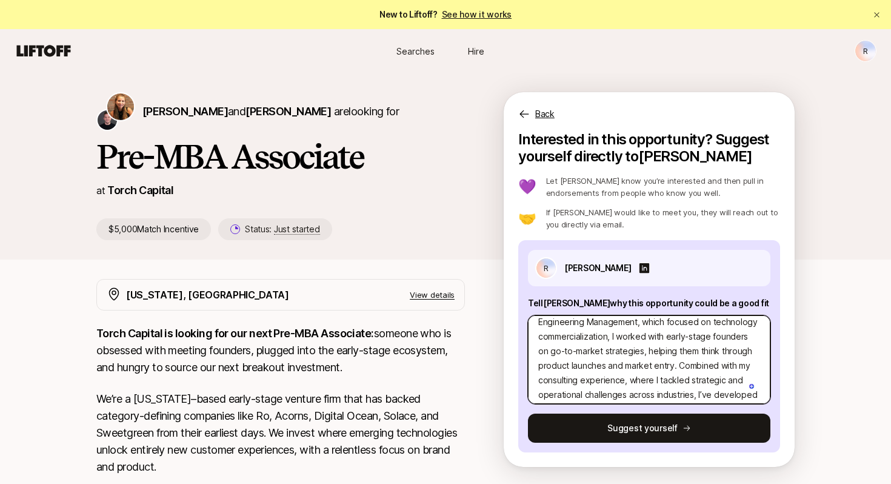
scroll to position [38, 0]
click at [620, 366] on textarea "I know my background isn’t the typical VC path, but I think it actually lines u…" at bounding box center [649, 359] width 243 height 89
drag, startPoint x: 680, startPoint y: 349, endPoint x: 745, endPoint y: 355, distance: 65.2
click at [745, 355] on textarea "I know my background isn’t the typical VC path, but I think it actually lines u…" at bounding box center [649, 359] width 243 height 89
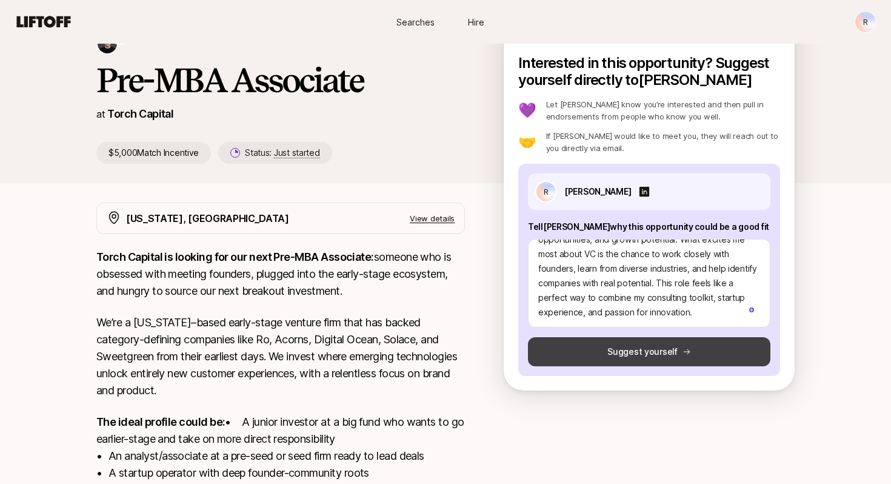
click at [683, 354] on icon at bounding box center [687, 351] width 8 height 8
